Goal: Task Accomplishment & Management: Complete application form

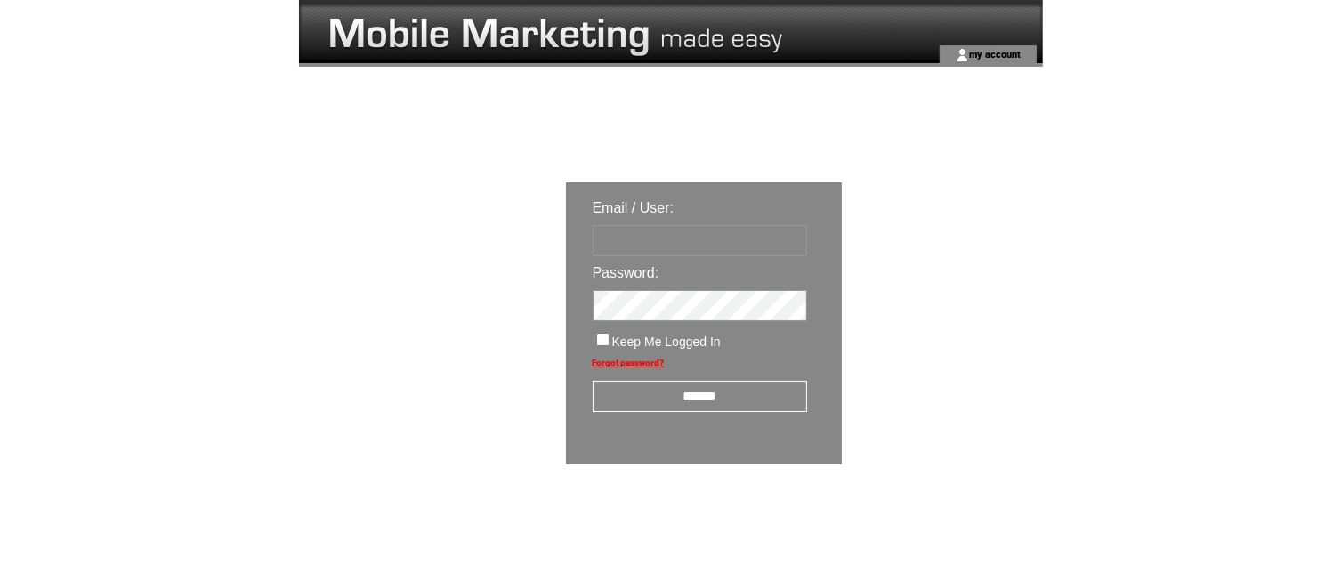
type input "**********"
click at [727, 408] on input "******" at bounding box center [700, 396] width 215 height 31
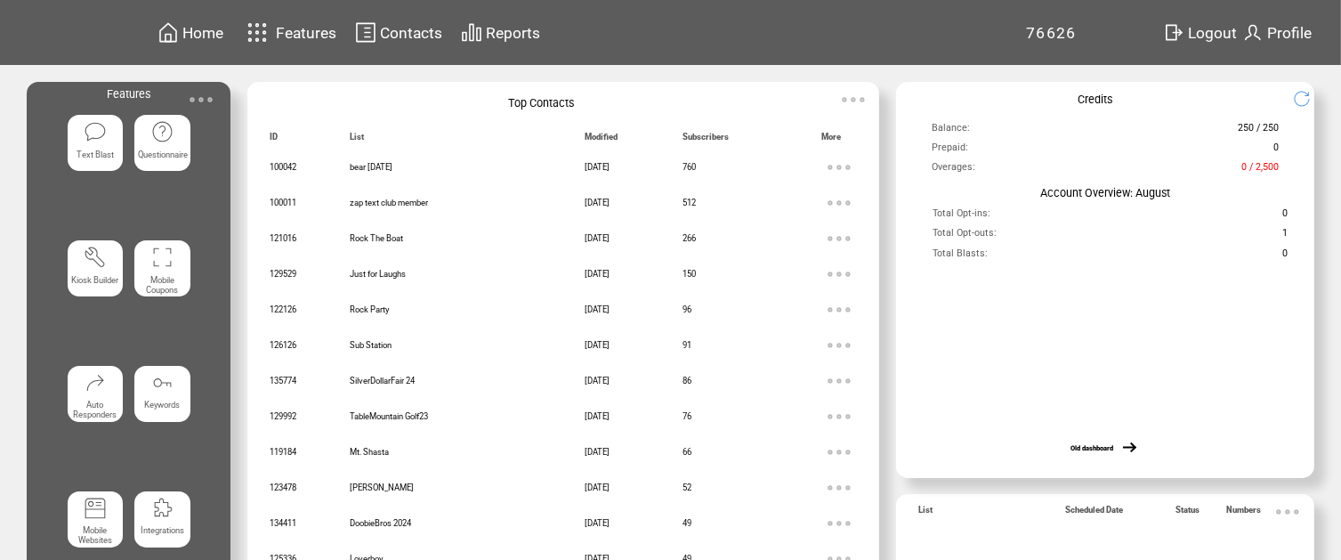
click at [273, 29] on img at bounding box center [257, 32] width 31 height 29
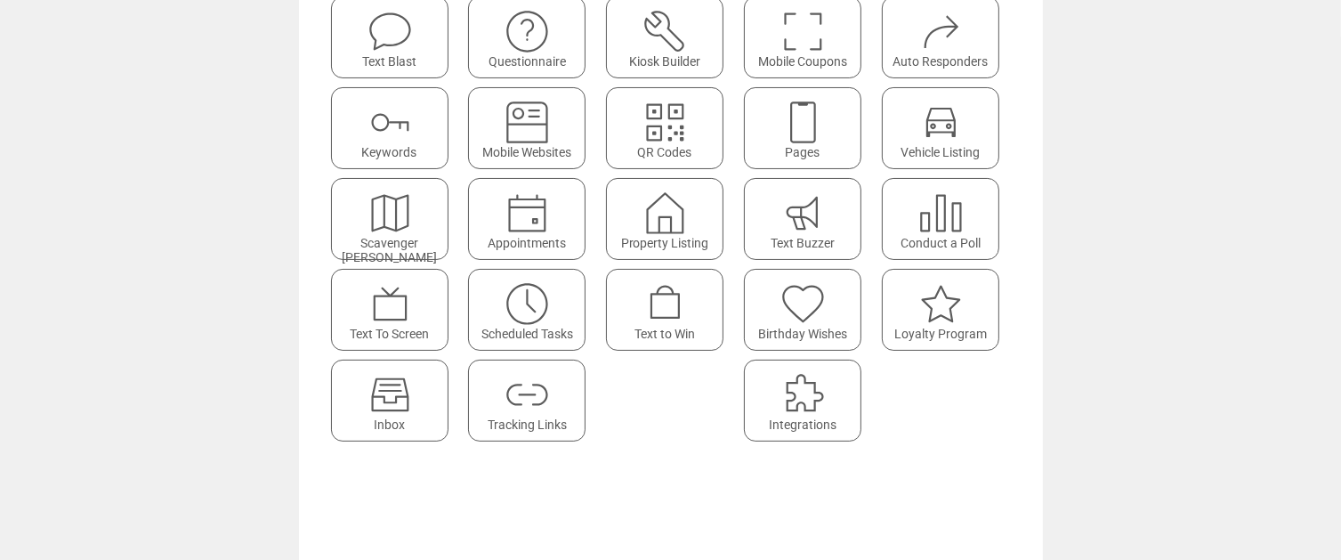
scroll to position [216, 0]
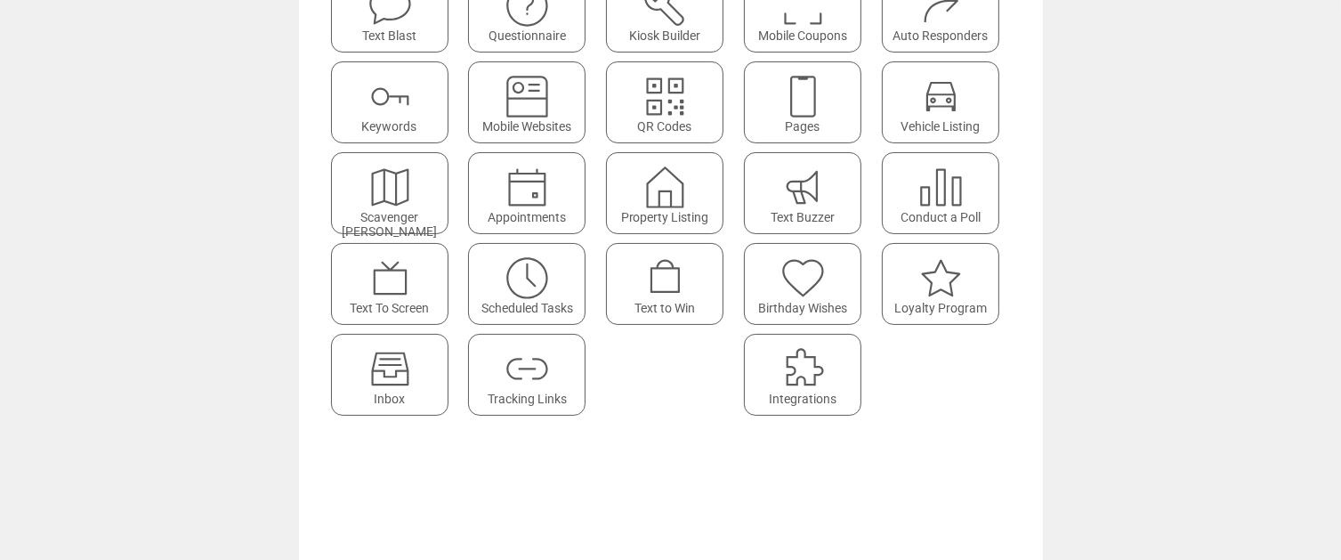
click at [680, 288] on img at bounding box center [665, 278] width 47 height 47
click at [669, 263] on img at bounding box center [665, 278] width 47 height 47
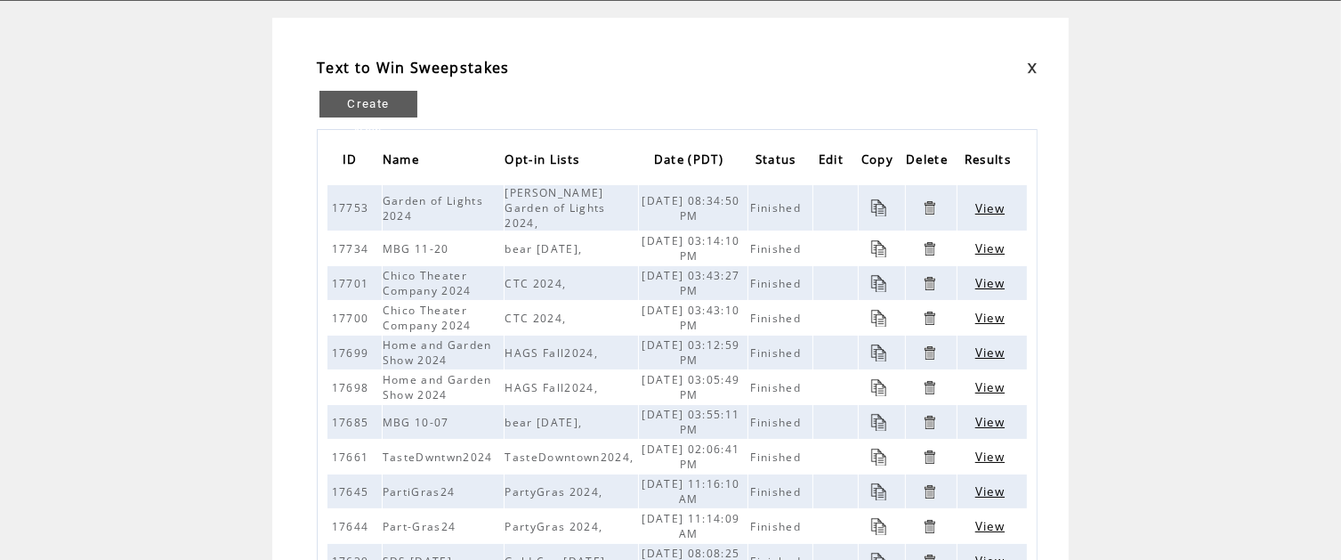
scroll to position [178, 0]
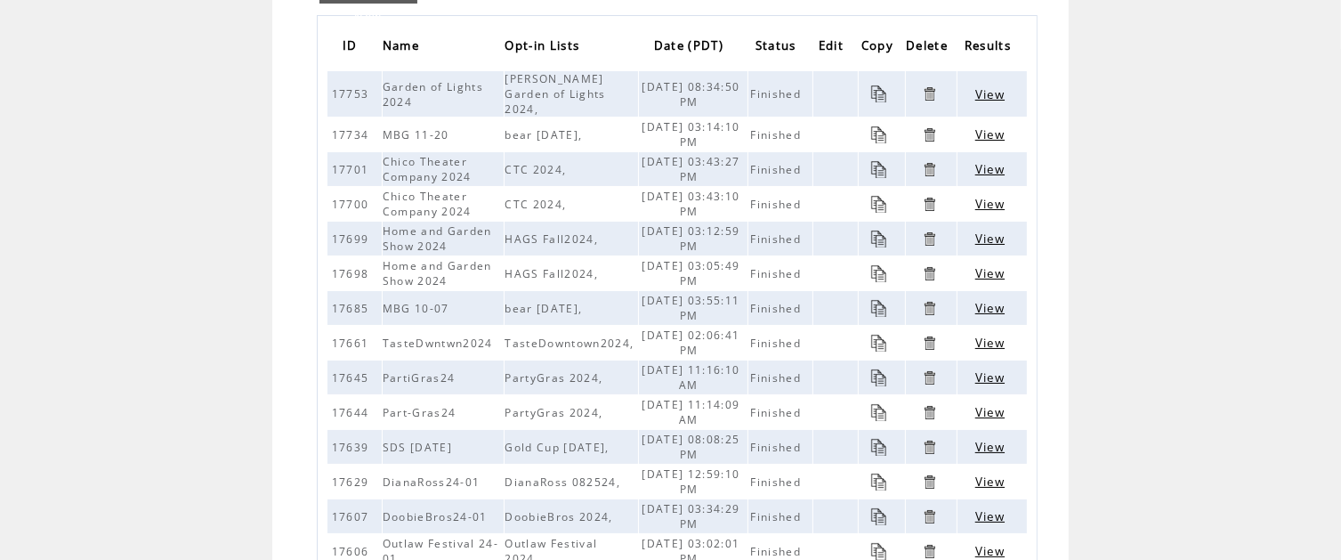
click at [727, 119] on span "11/20/2024 03:14:10 PM" at bounding box center [691, 134] width 98 height 30
drag, startPoint x: 735, startPoint y: 117, endPoint x: 661, endPoint y: 118, distance: 73.9
click at [661, 118] on td "11/20/2024 03:14:10 PM" at bounding box center [693, 134] width 108 height 34
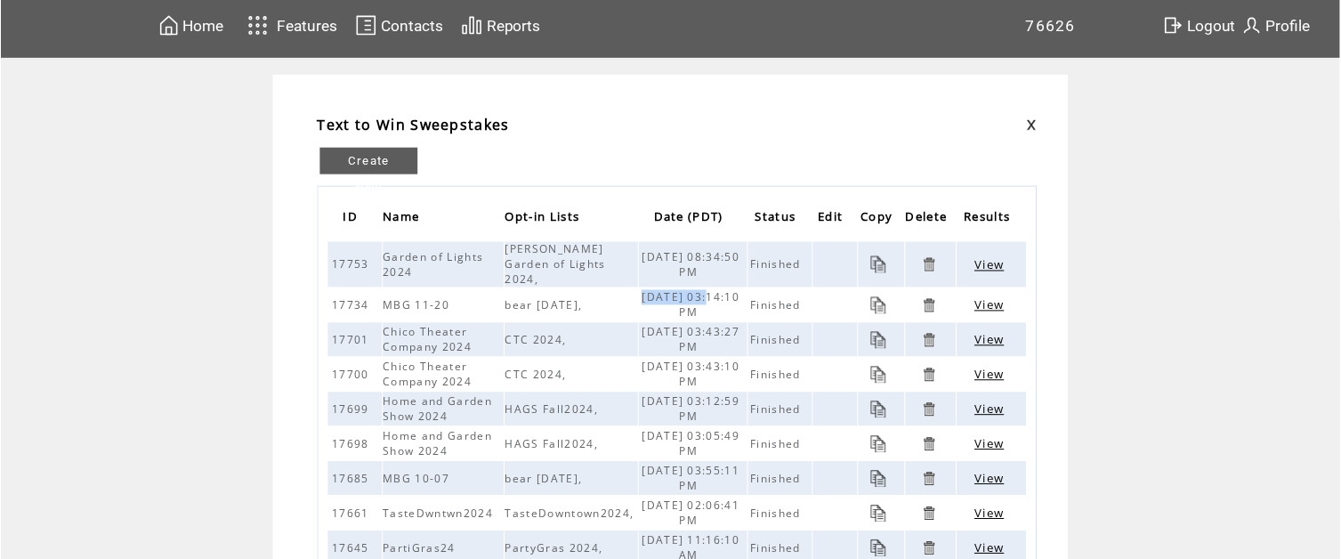
scroll to position [0, 0]
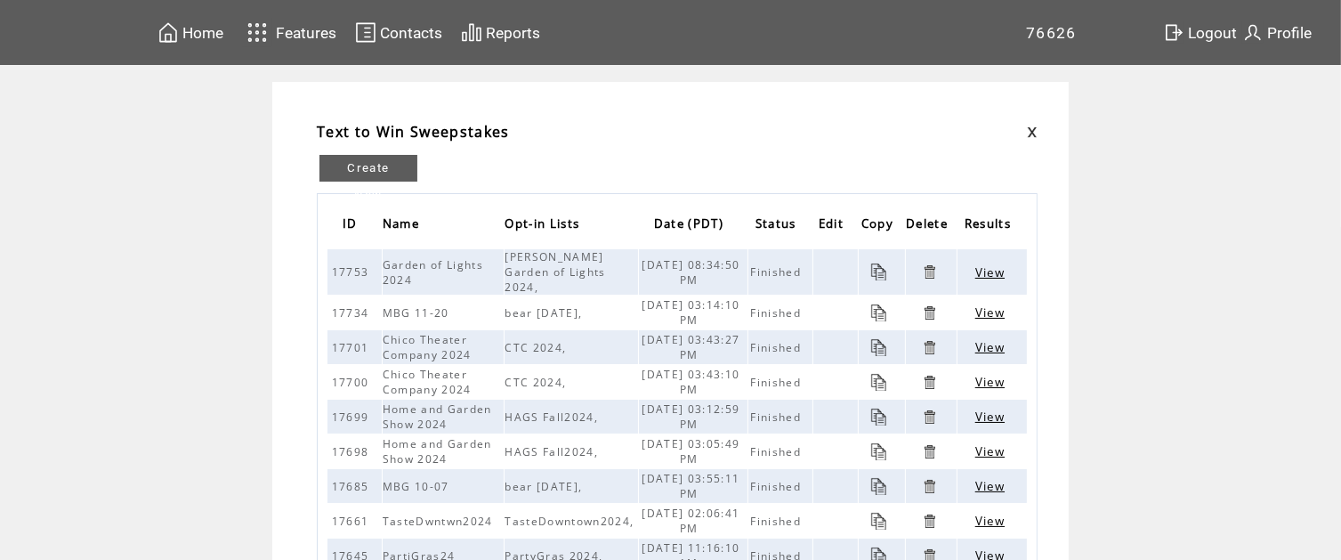
click at [764, 195] on table "ID Name Opt-in Lists Date (PDT) Status Edit Copy Delete Results 17753 Garden of…" at bounding box center [677, 561] width 721 height 737
drag, startPoint x: 735, startPoint y: 286, endPoint x: 665, endPoint y: 299, distance: 71.6
click at [665, 299] on td "11/20/2024 03:14:10 PM" at bounding box center [693, 313] width 108 height 34
click at [783, 204] on th "Status" at bounding box center [781, 226] width 64 height 45
click at [399, 168] on link "Create New" at bounding box center [369, 168] width 98 height 27
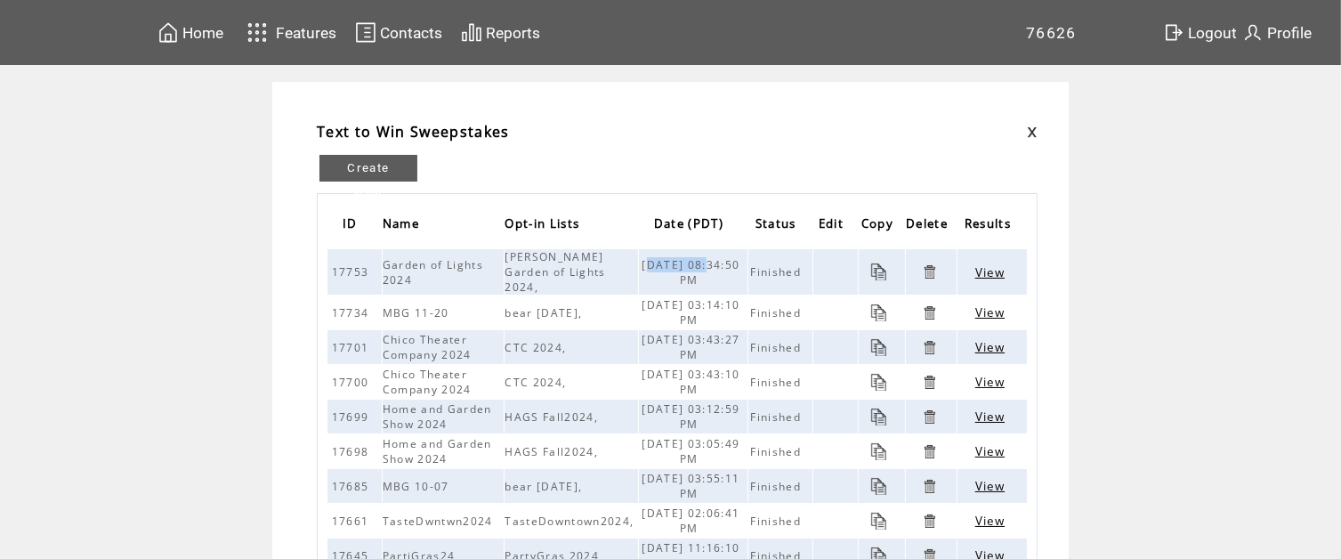
drag, startPoint x: 669, startPoint y: 259, endPoint x: 743, endPoint y: 255, distance: 74.0
click at [743, 255] on td "12/16/2024 08:34:50 PM" at bounding box center [693, 271] width 108 height 45
click at [701, 151] on td "Create New ID Name Opt-in Lists Date (PDT) Status Edit Copy Delete Results 1775…" at bounding box center [677, 536] width 730 height 789
click at [415, 169] on link "Create New" at bounding box center [369, 168] width 98 height 27
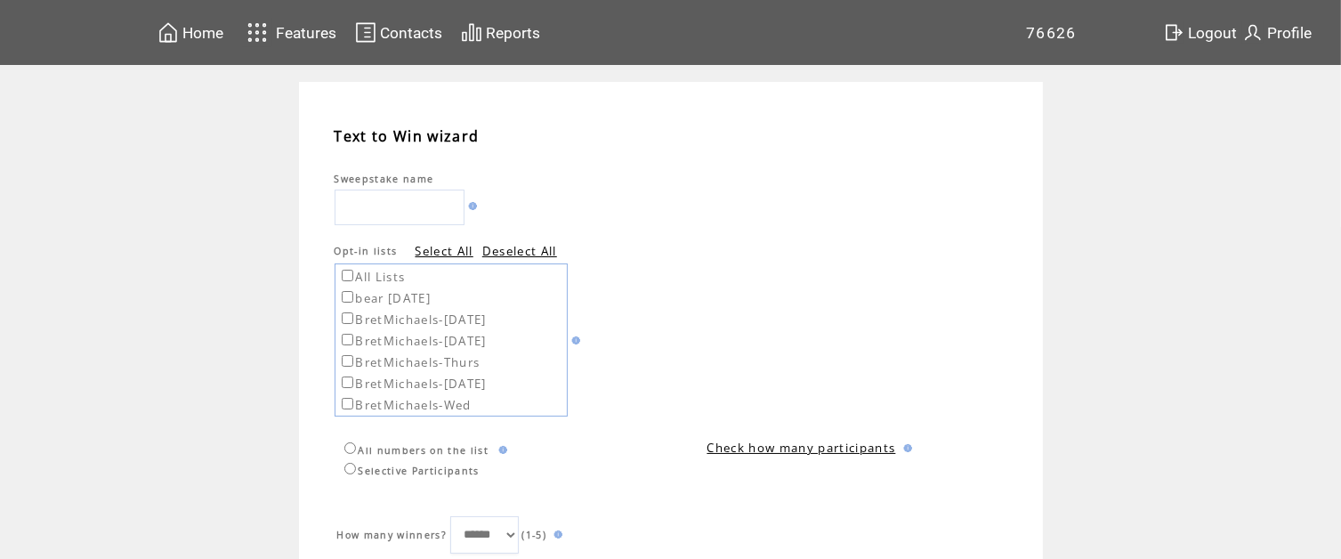
click at [396, 301] on label "bear [DATE]" at bounding box center [384, 298] width 93 height 16
click at [425, 214] on input "text" at bounding box center [400, 208] width 130 height 36
type input "********"
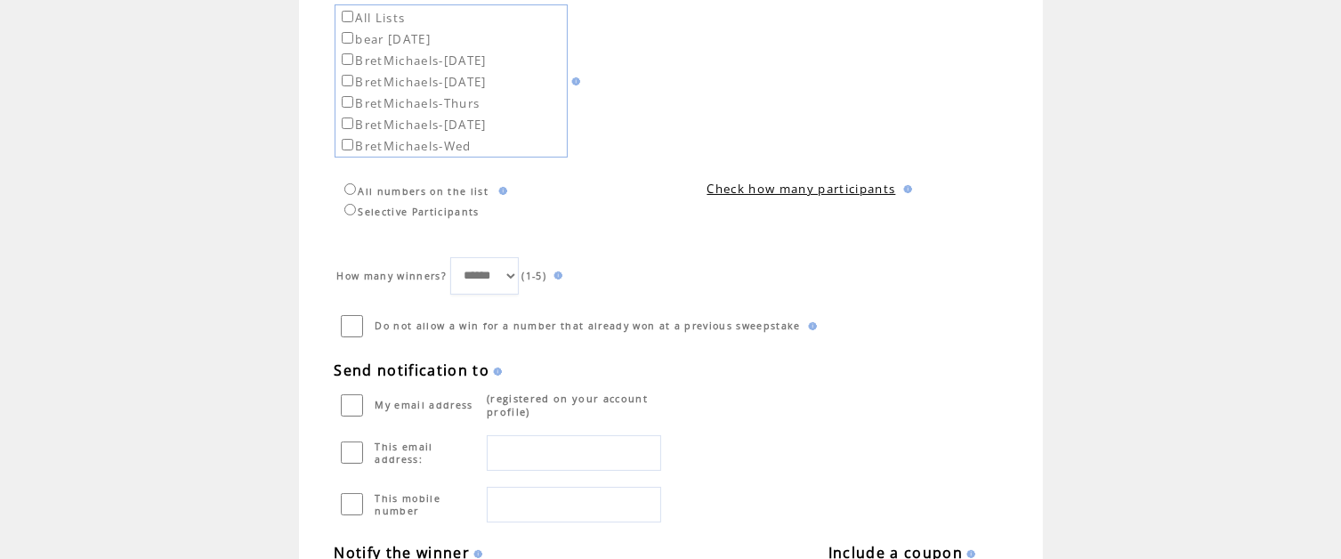
scroll to position [267, 0]
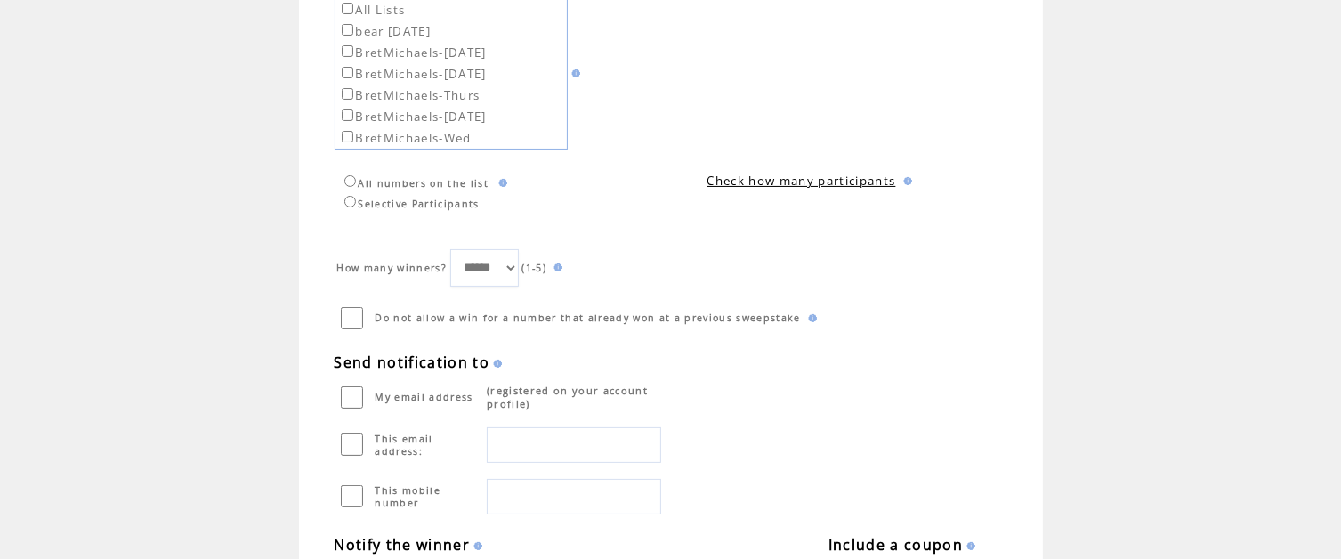
click at [502, 265] on select "****** * * * * *" at bounding box center [484, 267] width 68 height 37
select select "*"
click at [455, 249] on select "****** * * * * *" at bounding box center [484, 267] width 68 height 37
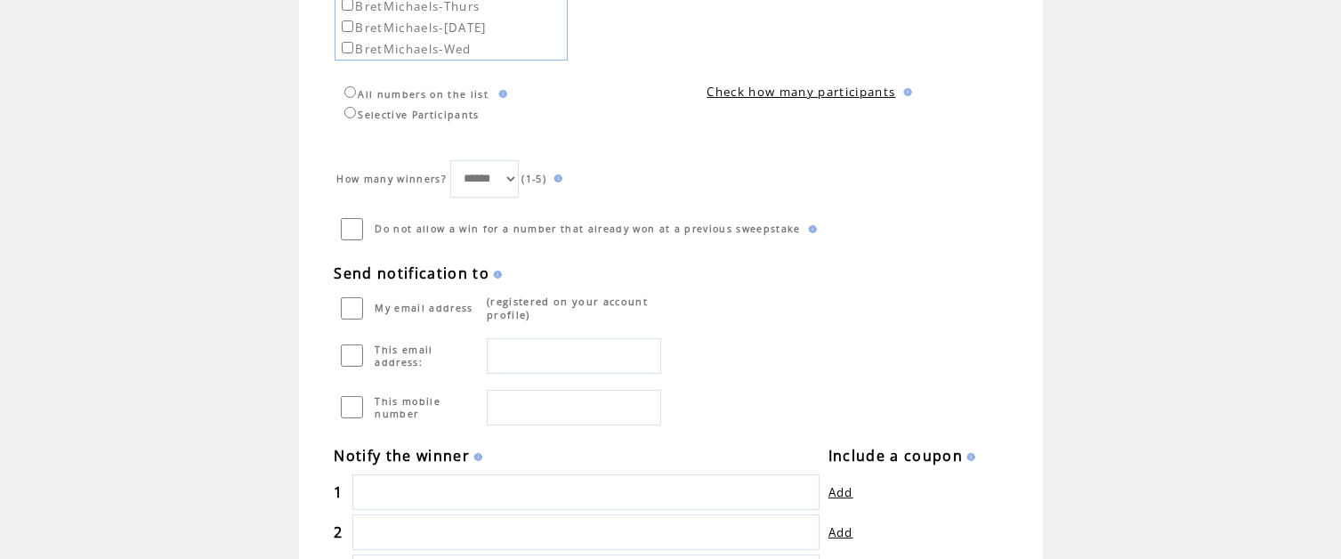
click at [513, 191] on select "****** * * * * *" at bounding box center [484, 178] width 68 height 37
click at [667, 201] on td "How many winners? ****** * * * * * (1-5) Do not allow a win for a number that a…" at bounding box center [680, 193] width 691 height 106
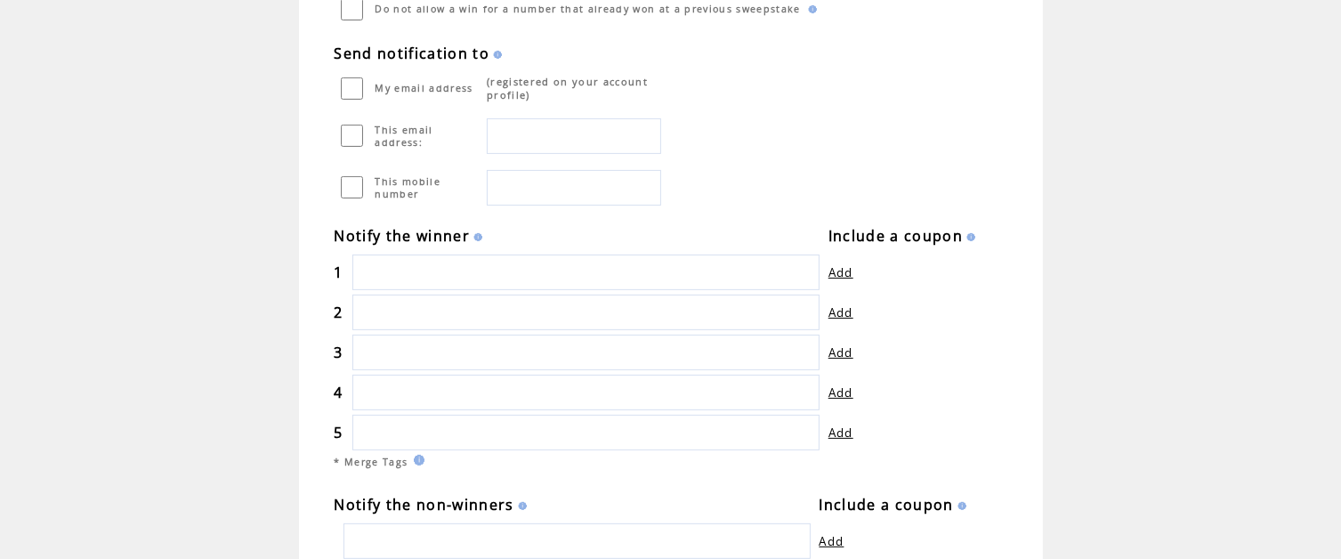
scroll to position [623, 0]
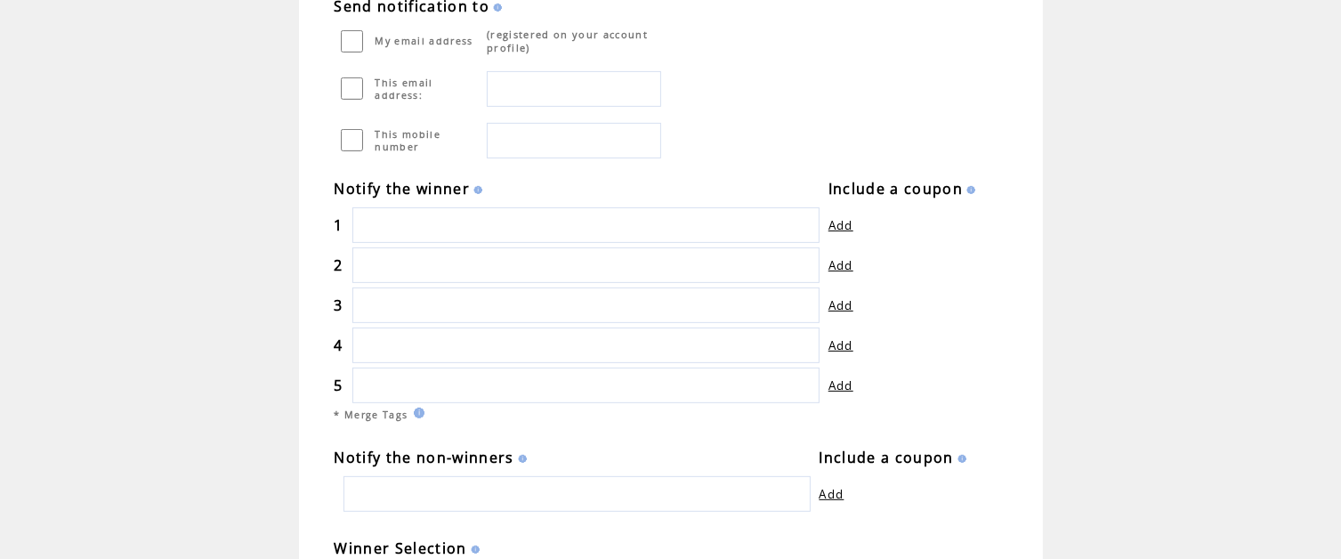
click at [568, 223] on input "text" at bounding box center [585, 225] width 467 height 36
type input "**********"
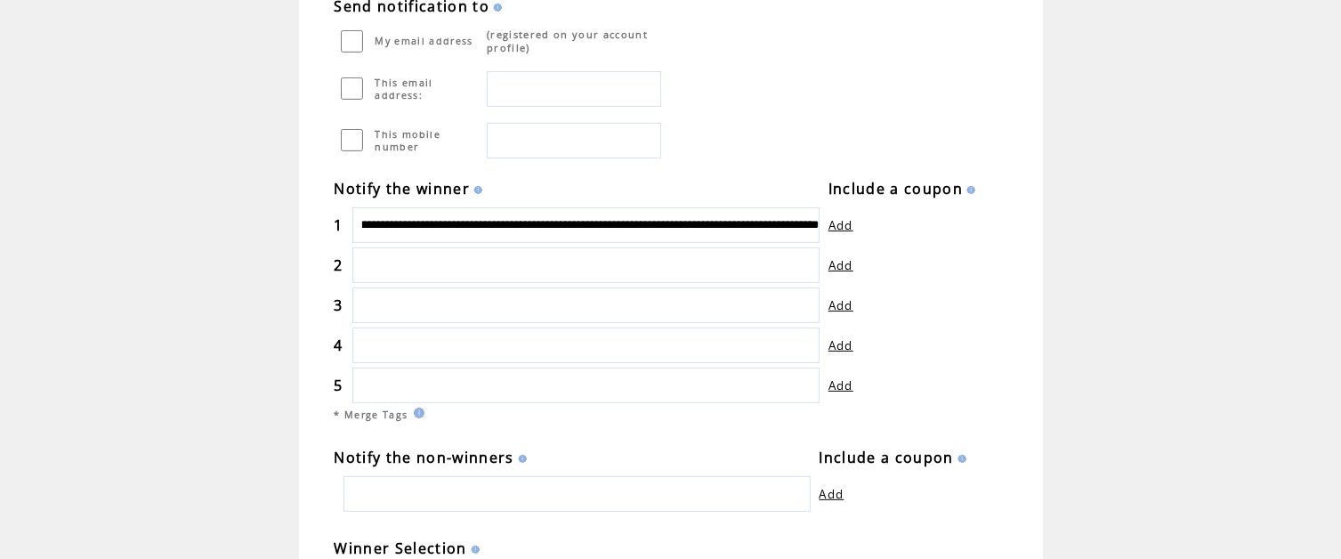
scroll to position [0, 616]
drag, startPoint x: 785, startPoint y: 224, endPoint x: 894, endPoint y: 223, distance: 108.6
click at [894, 223] on tr "**********" at bounding box center [656, 225] width 642 height 36
click at [783, 269] on input "text" at bounding box center [585, 265] width 467 height 36
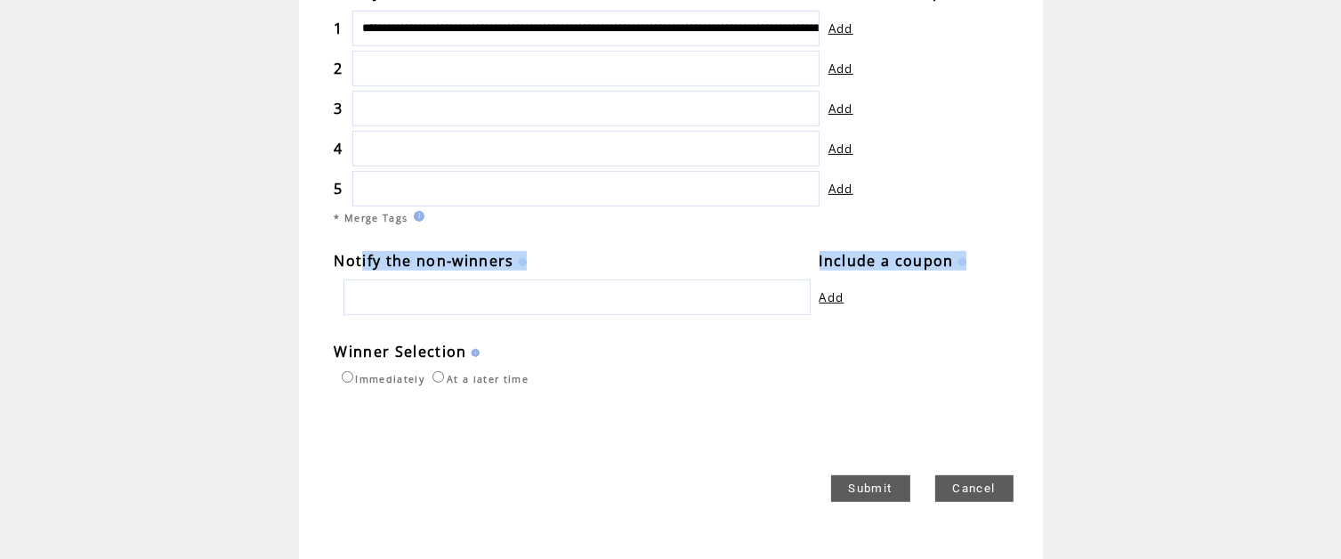
drag, startPoint x: 367, startPoint y: 258, endPoint x: 527, endPoint y: 264, distance: 160.3
click at [527, 264] on tbody "Notify the non-winners Include a coupon Add ID: Change Remove" at bounding box center [651, 283] width 632 height 64
click at [588, 251] on td "Notify the non-winners" at bounding box center [573, 261] width 476 height 20
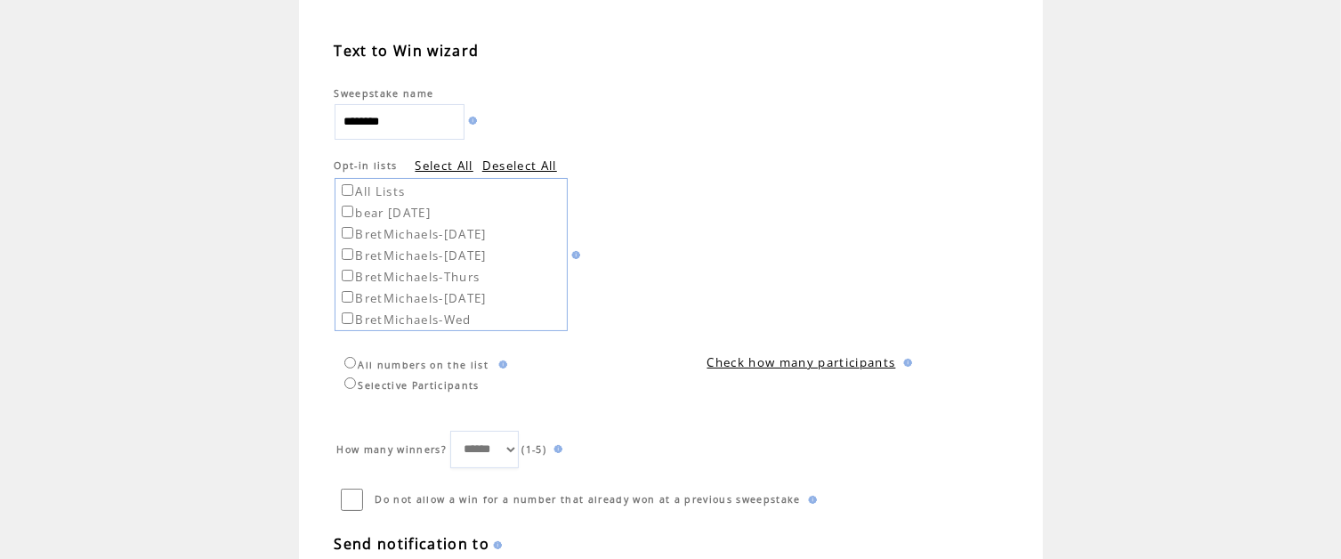
scroll to position [178, 0]
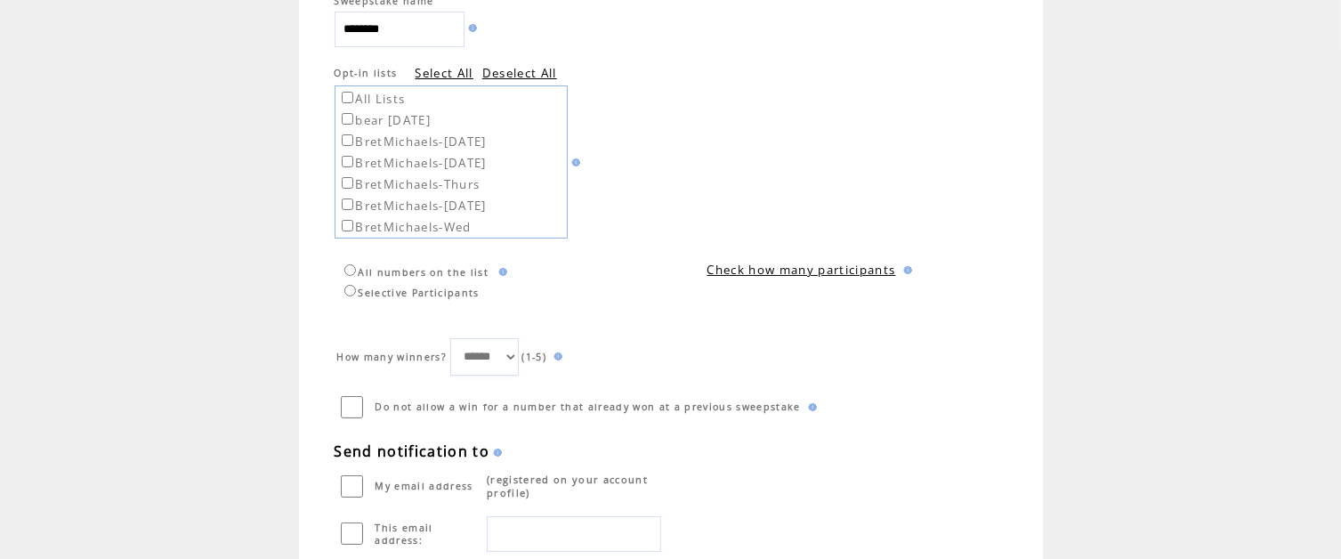
click at [513, 346] on select "****** * * * * *" at bounding box center [484, 356] width 68 height 37
click at [455, 338] on select "****** * * * * *" at bounding box center [484, 356] width 68 height 37
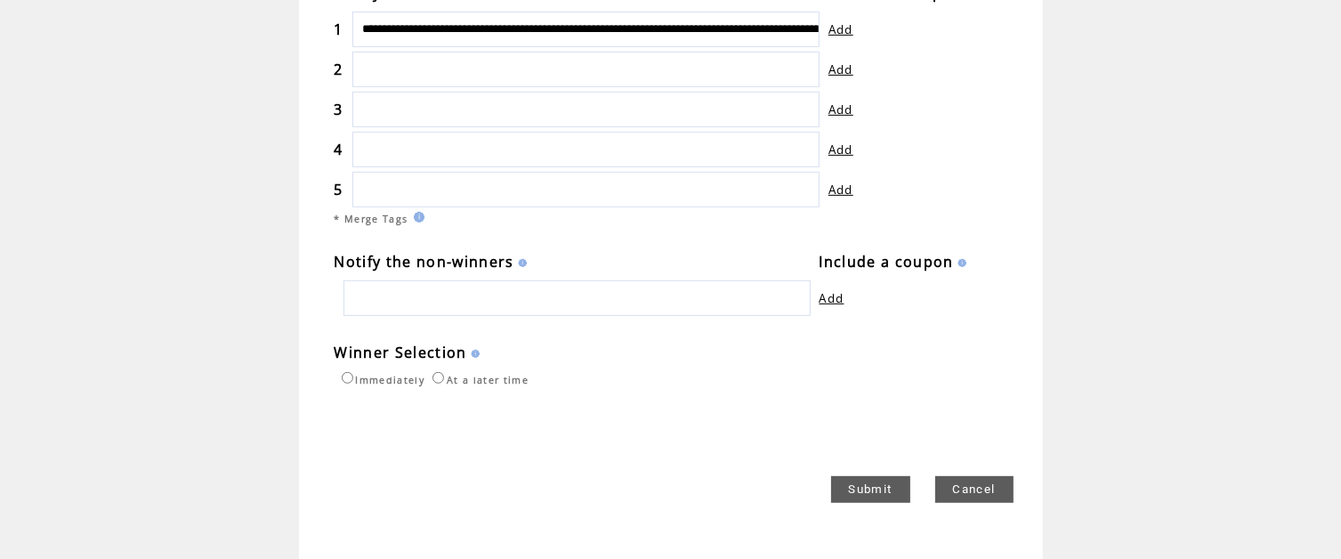
scroll to position [820, 0]
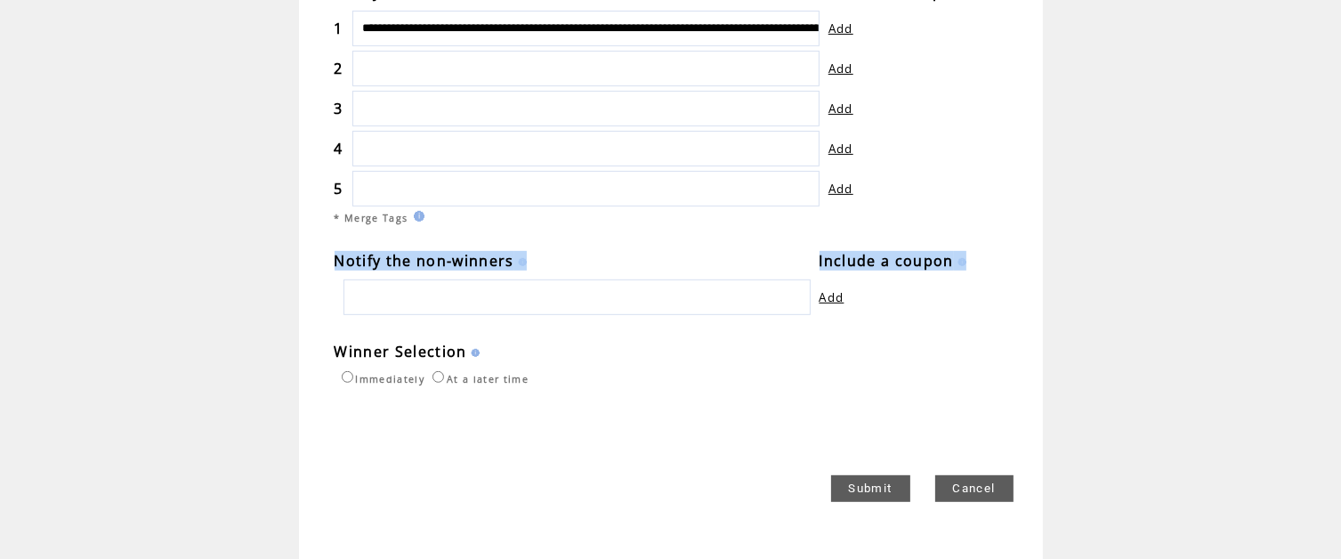
drag, startPoint x: 343, startPoint y: 254, endPoint x: 784, endPoint y: 266, distance: 441.7
click at [784, 266] on tbody "Notify the non-winners Include a coupon Add ID: Change Remove" at bounding box center [651, 283] width 632 height 64
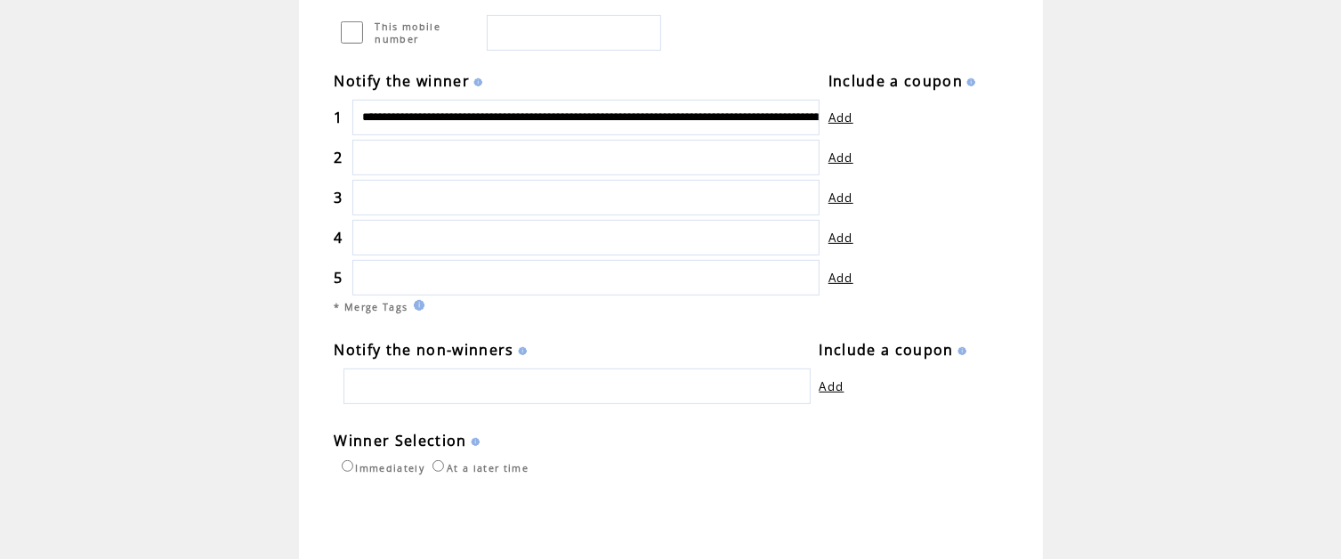
click at [1014, 315] on td "Notify the non-winners Include a coupon Add ID: Change Remove" at bounding box center [680, 358] width 691 height 91
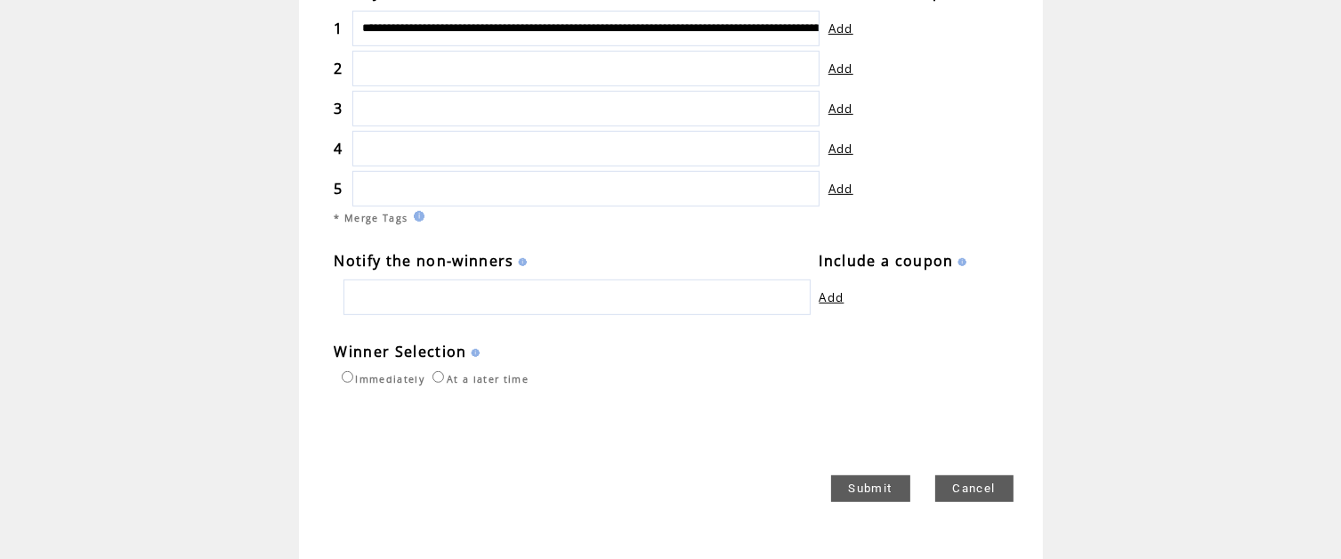
click at [871, 483] on link "Submit" at bounding box center [870, 488] width 79 height 27
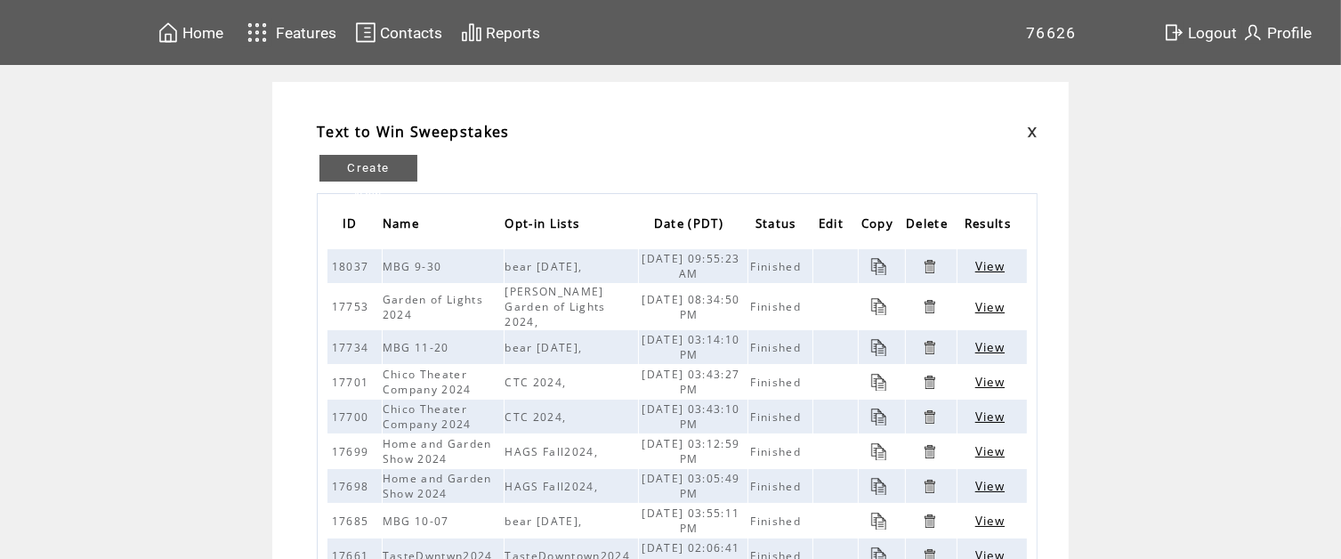
drag, startPoint x: 385, startPoint y: 261, endPoint x: 736, endPoint y: 269, distance: 350.8
click at [733, 270] on tr "18037 MBG 9-30 bear [DATE], [DATE] 09:55:23 AM Finished View" at bounding box center [678, 266] width 700 height 34
drag, startPoint x: 808, startPoint y: 124, endPoint x: 809, endPoint y: 204, distance: 80.1
click at [808, 141] on td "Text to Win Sweepstakes" at bounding box center [661, 132] width 689 height 20
click at [991, 263] on span "View" at bounding box center [990, 266] width 29 height 16
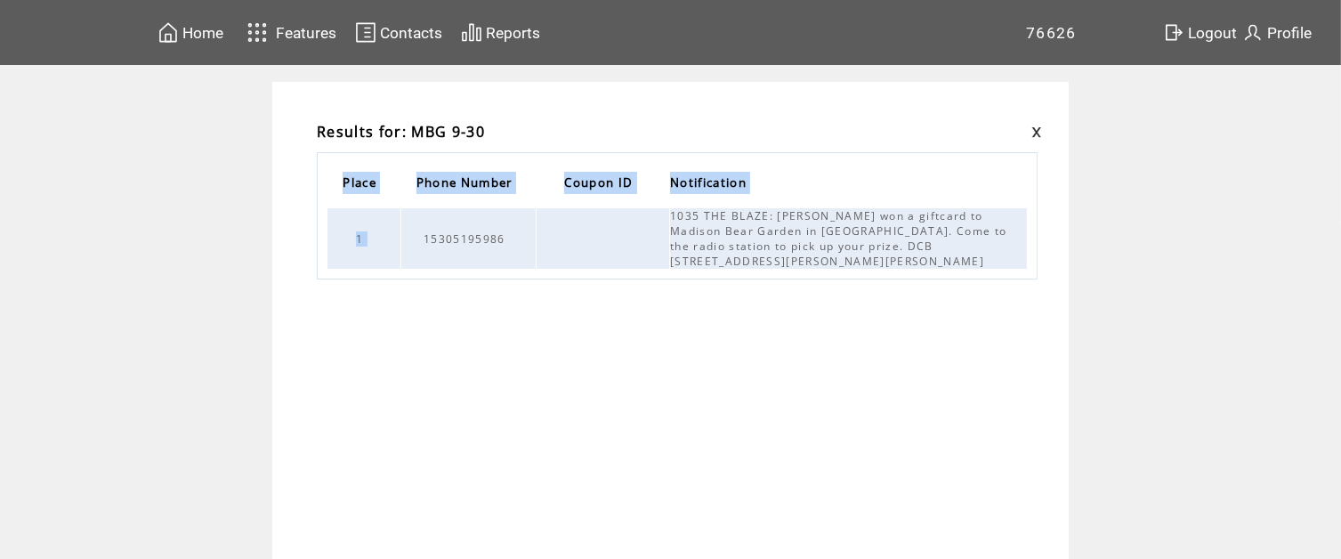
drag, startPoint x: 431, startPoint y: 225, endPoint x: 952, endPoint y: 263, distance: 522.0
click at [952, 263] on td "Place Phone Number Coupon ID Notification 1 15305195986 1035 THE BLAZE: Youve w…" at bounding box center [677, 321] width 730 height 358
click at [210, 30] on span "Home" at bounding box center [202, 33] width 41 height 18
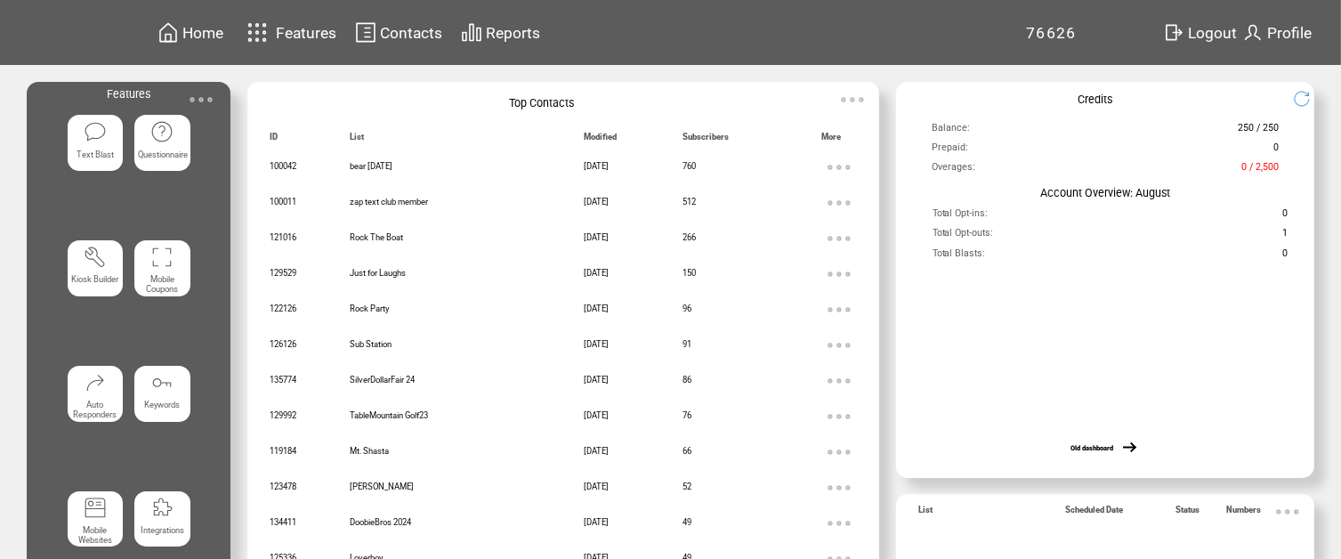
click at [287, 26] on span "Features" at bounding box center [306, 33] width 61 height 18
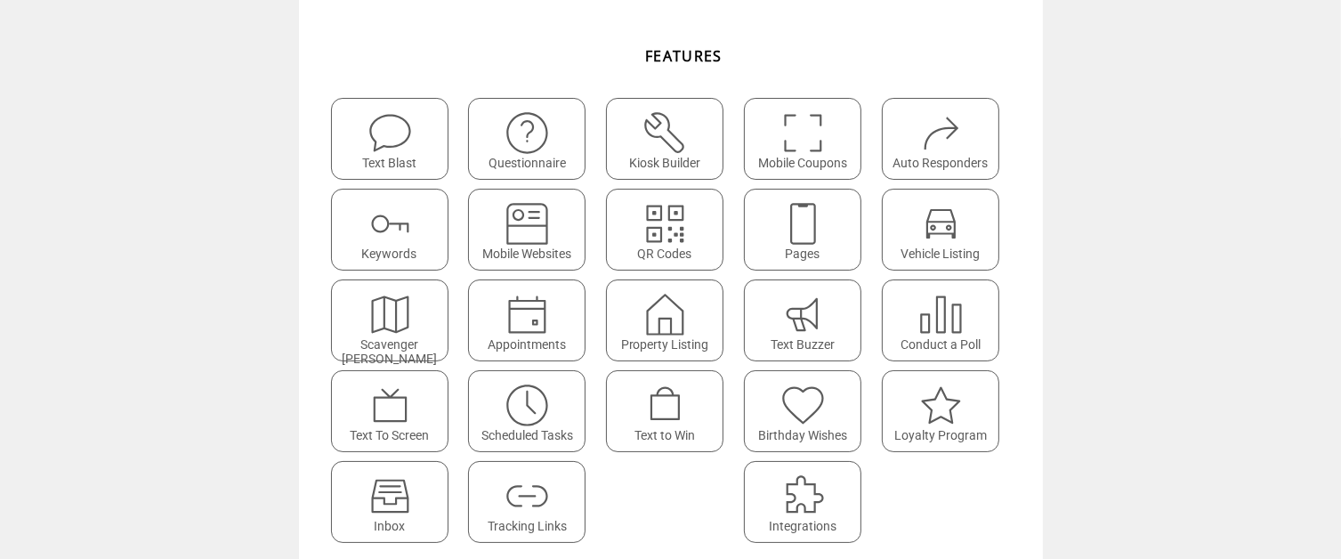
scroll to position [217, 0]
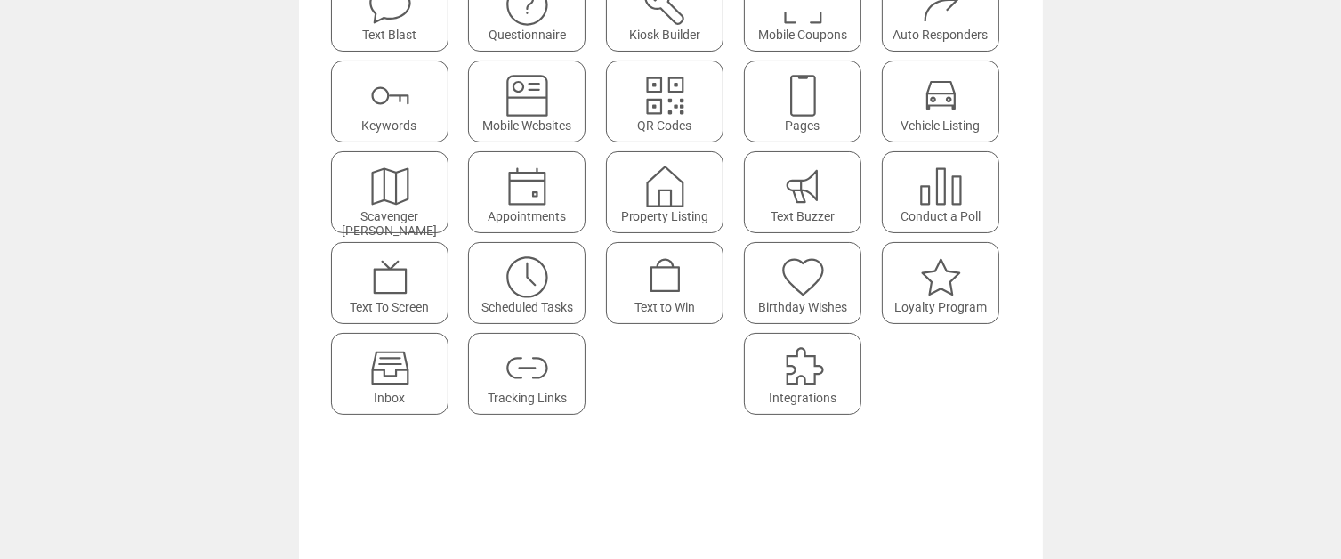
click at [673, 265] on img at bounding box center [665, 277] width 47 height 47
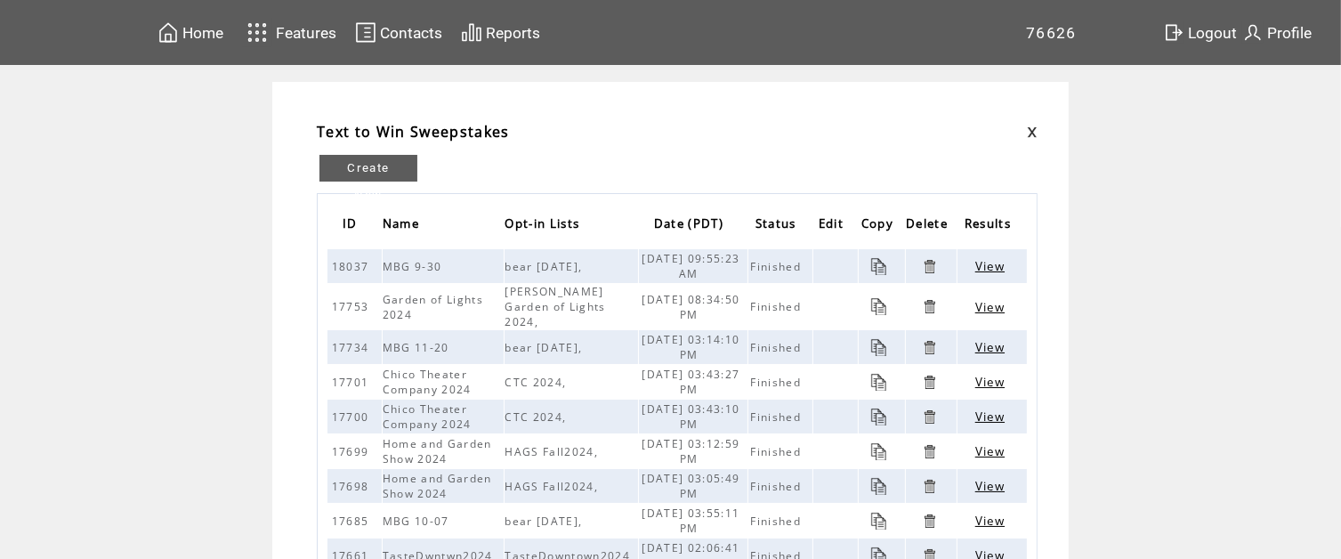
click at [214, 198] on td "Text to Win Sweepstakes Create New ID Name Opt-in Lists Date (PDT) Status Edit …" at bounding box center [670, 554] width 1341 height 944
click at [409, 178] on link "Create New" at bounding box center [369, 168] width 98 height 27
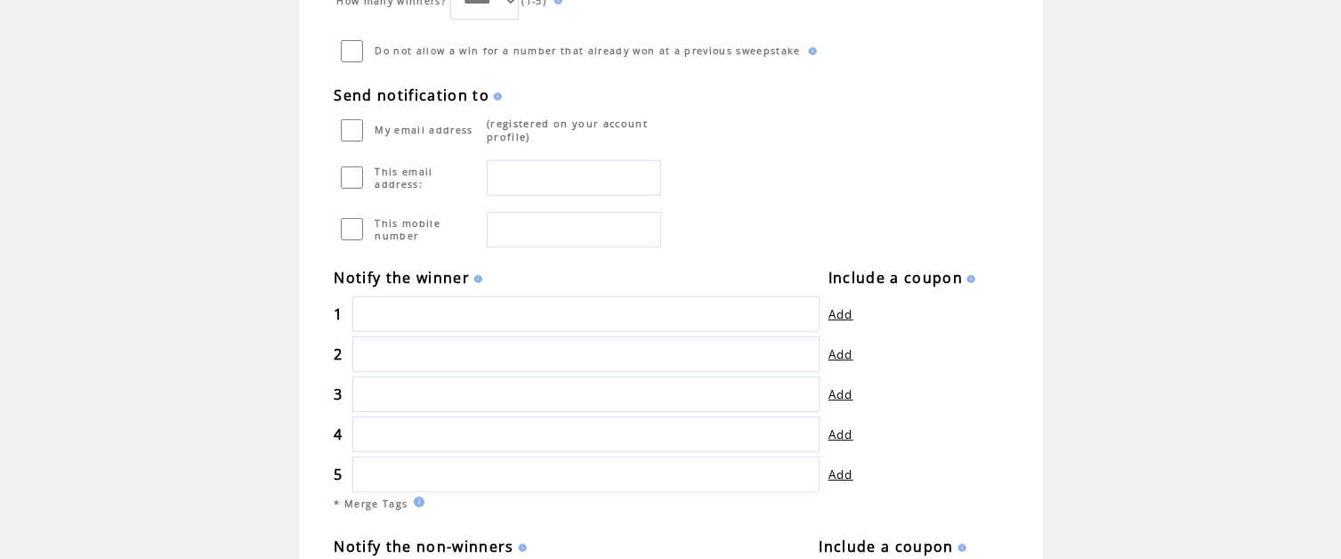
scroll to position [267, 13]
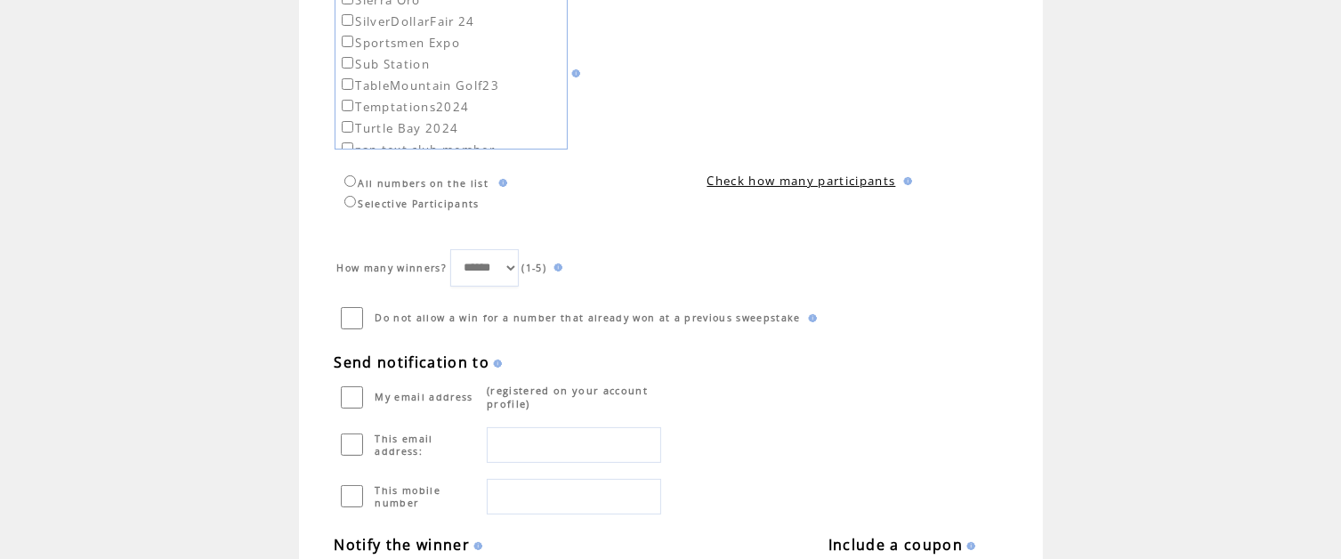
click at [800, 186] on link "Check how many participants" at bounding box center [802, 181] width 189 height 16
click at [800, 172] on link "Check how many participants" at bounding box center [802, 174] width 189 height 16
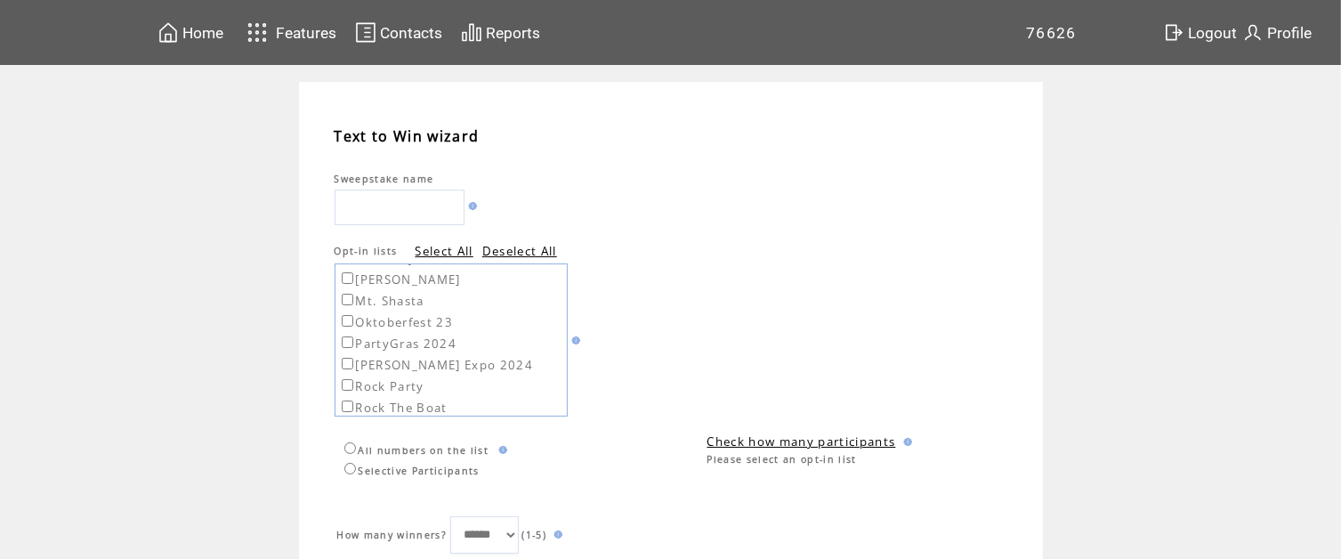
scroll to position [0, 0]
click at [182, 31] on span "Home" at bounding box center [202, 33] width 41 height 18
